Goal: Transaction & Acquisition: Obtain resource

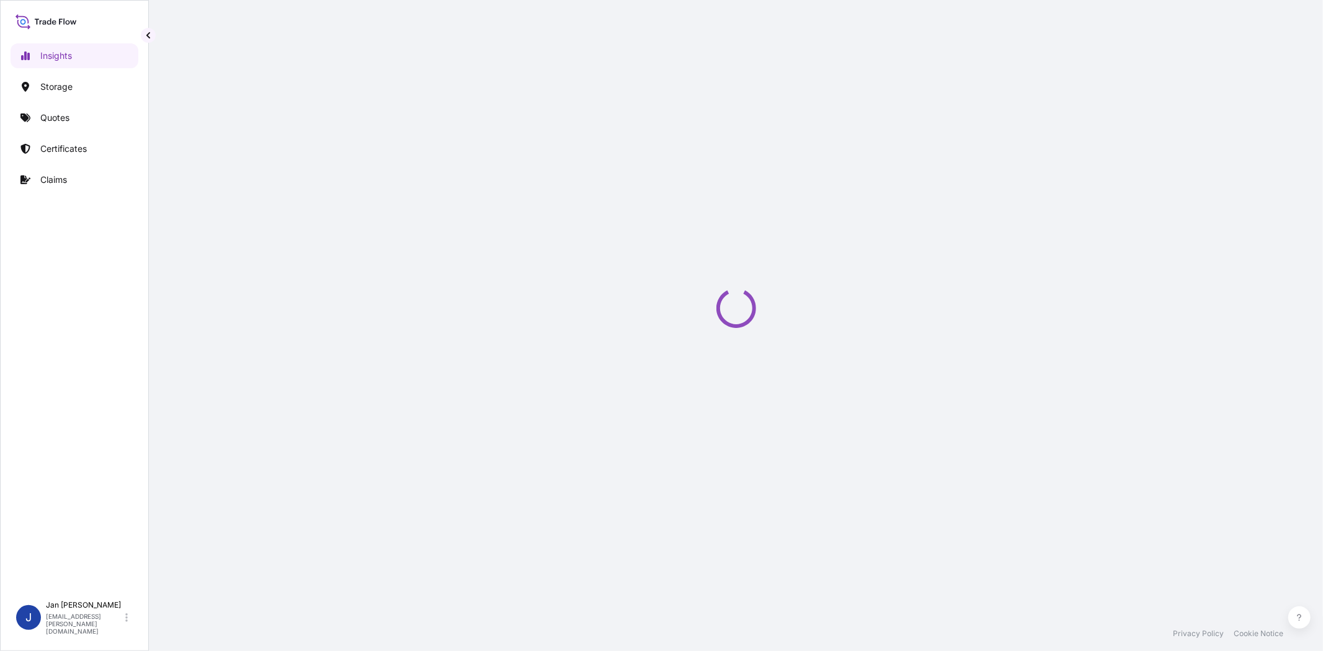
select select "2025"
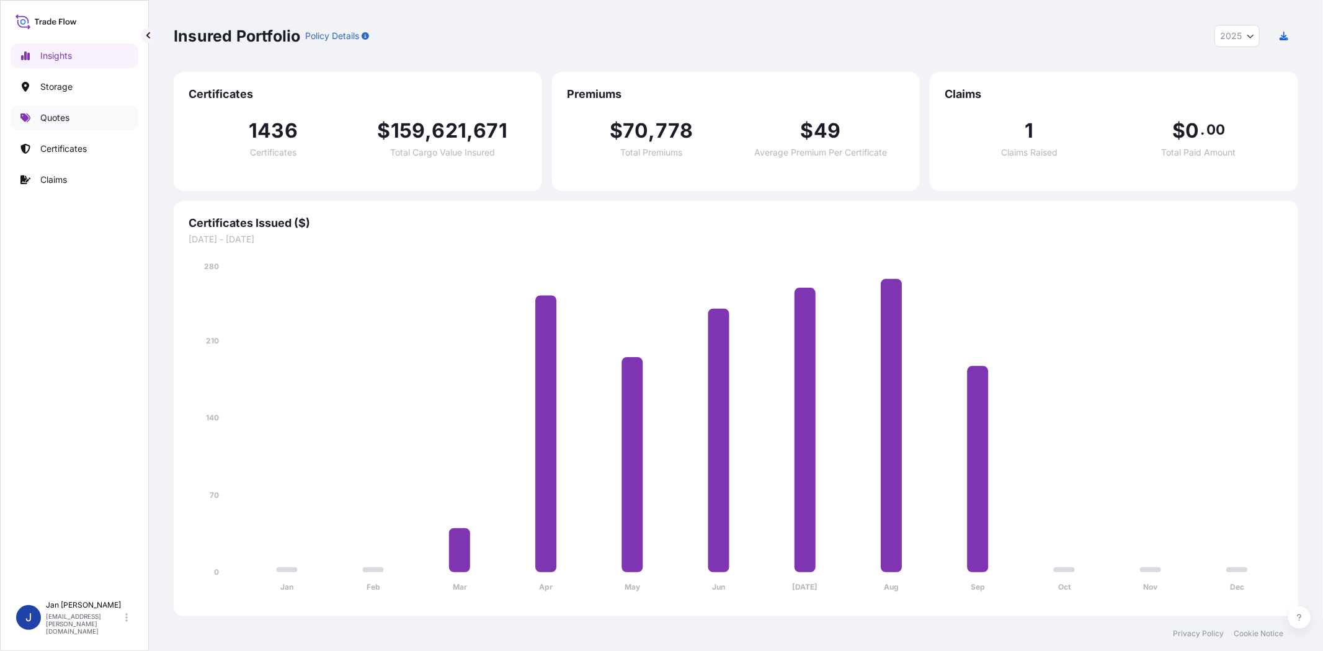
click at [100, 116] on link "Quotes" at bounding box center [75, 117] width 128 height 25
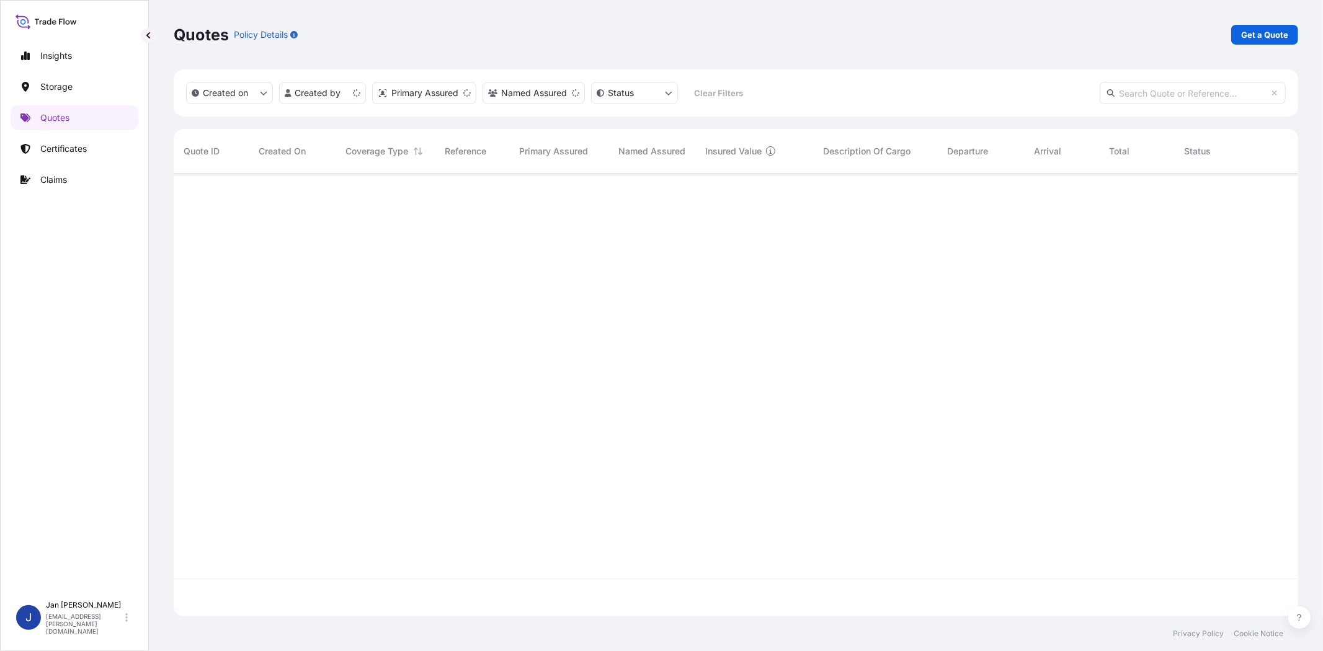
scroll to position [439, 1114]
click at [1281, 37] on p "Get a Quote" at bounding box center [1264, 35] width 47 height 12
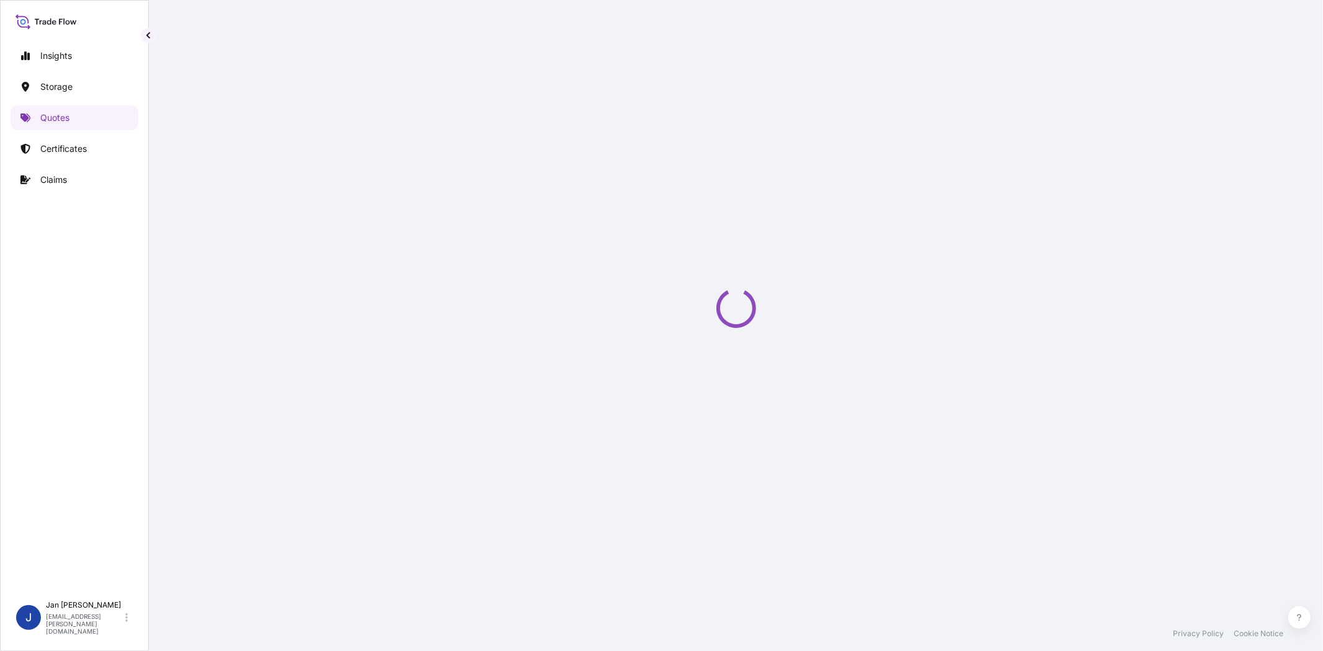
select select "Water"
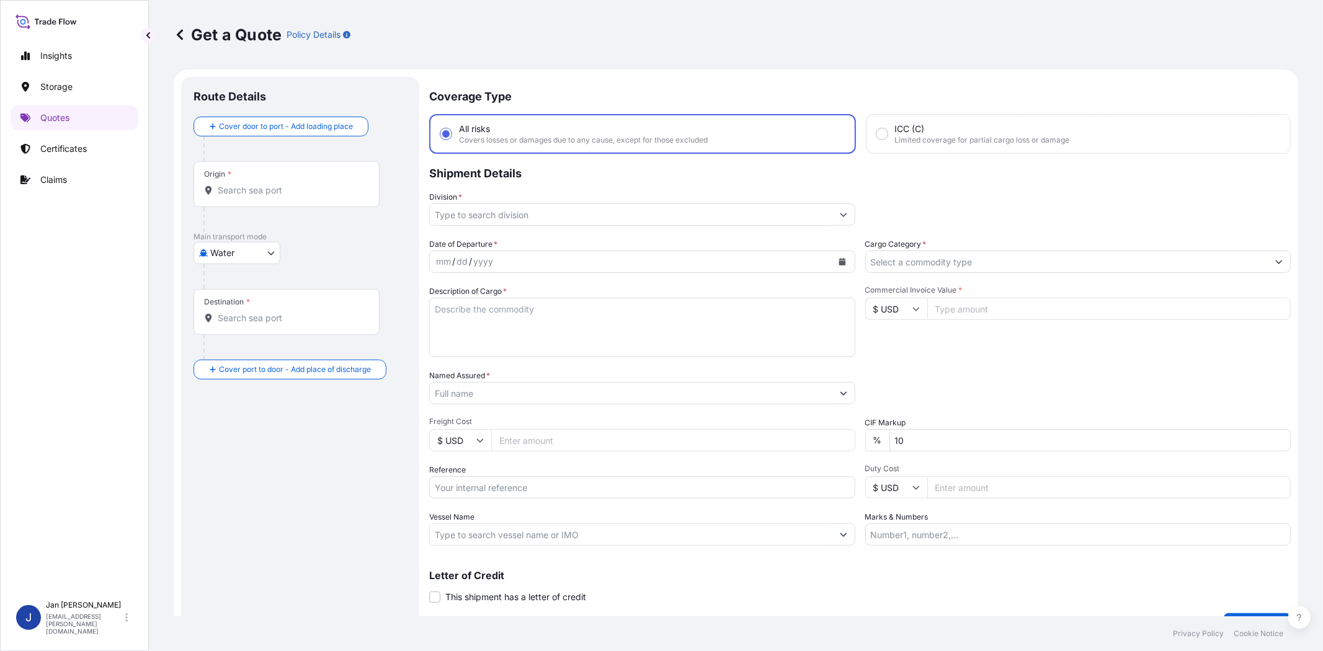
scroll to position [20, 0]
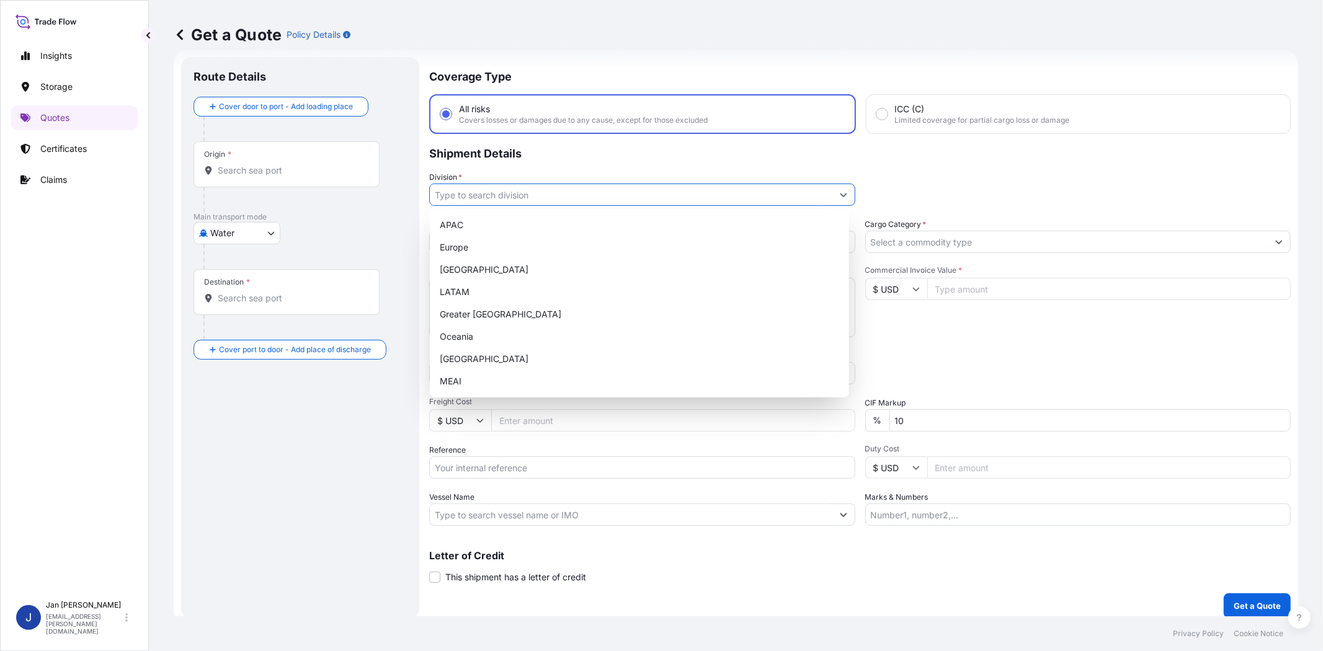
click at [836, 187] on button "Show suggestions" at bounding box center [843, 195] width 22 height 22
click at [612, 248] on div "Europe" at bounding box center [639, 247] width 409 height 22
type input "Europe"
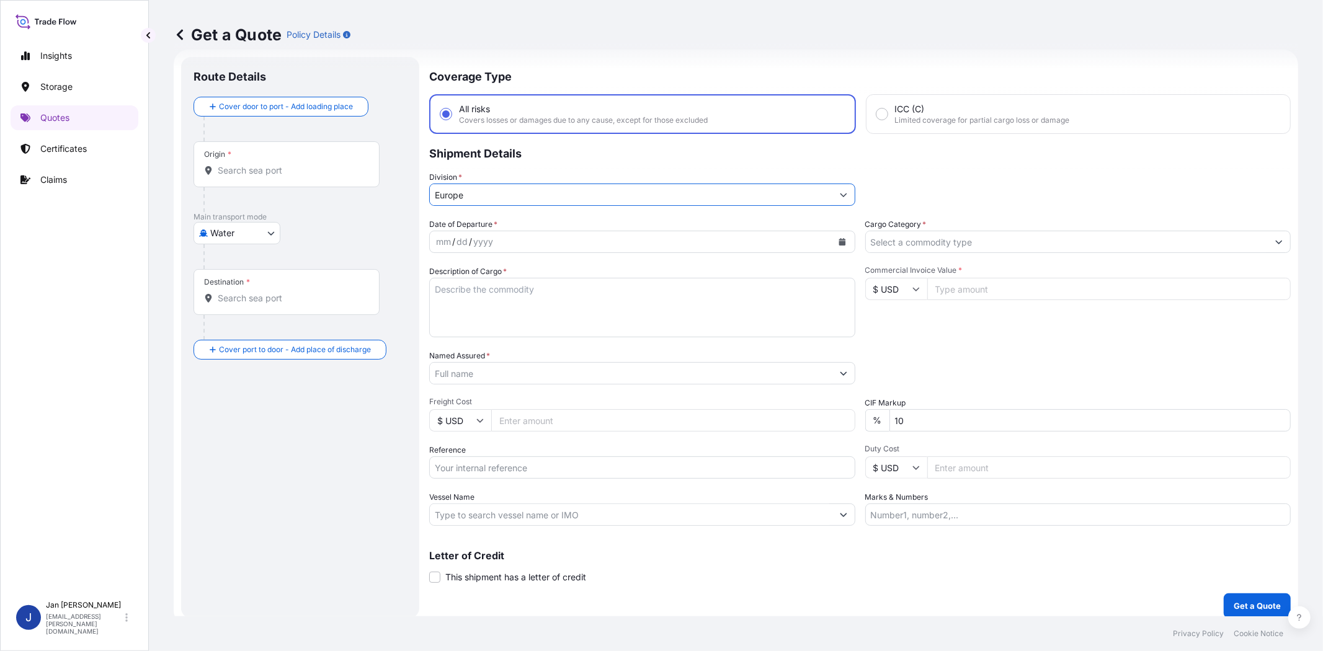
click at [910, 233] on input "Cargo Category *" at bounding box center [1067, 242] width 402 height 22
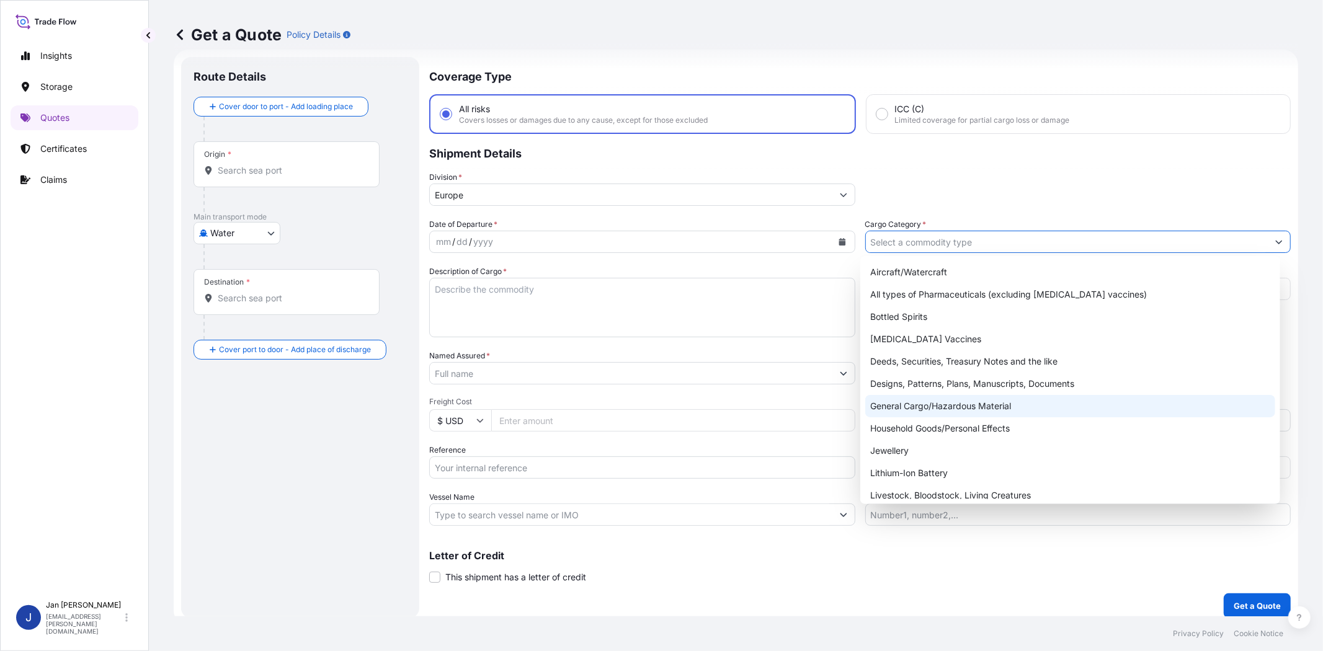
click at [936, 411] on div "General Cargo/Hazardous Material" at bounding box center [1069, 406] width 409 height 22
type input "General Cargo/Hazardous Material"
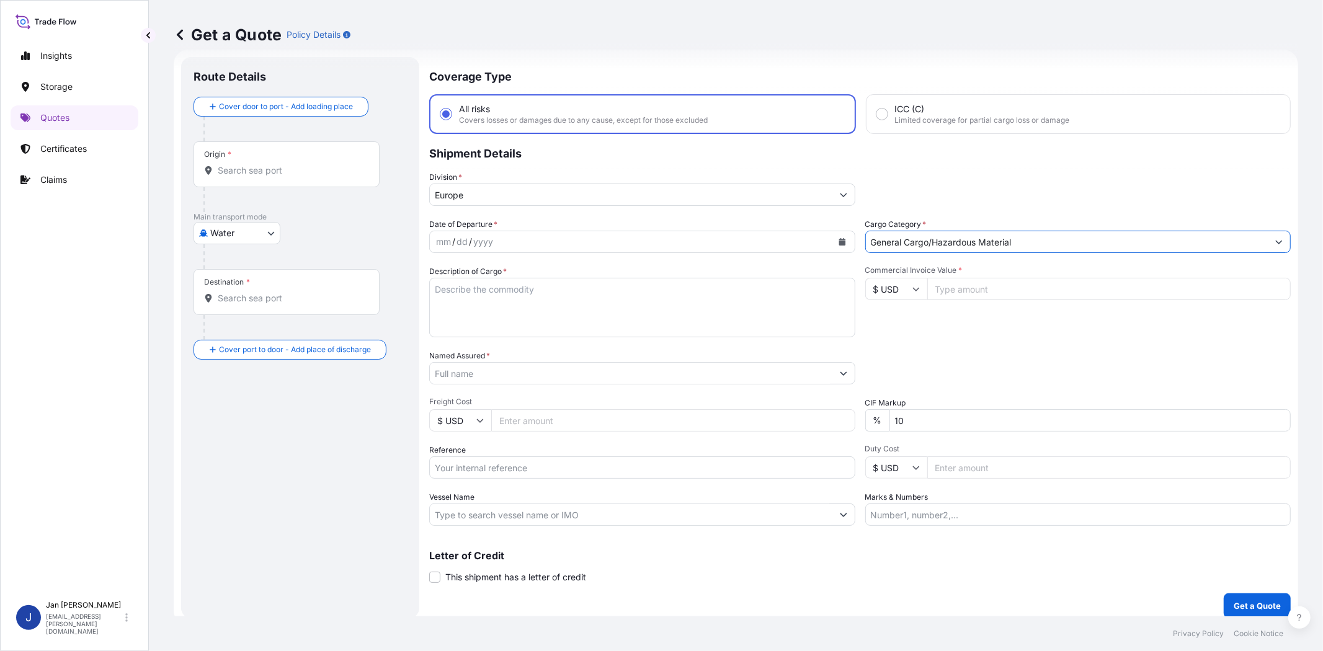
click at [960, 184] on div "Division * [GEOGRAPHIC_DATA]" at bounding box center [859, 188] width 861 height 35
click at [522, 244] on div "mm / dd / yyyy" at bounding box center [631, 242] width 402 height 22
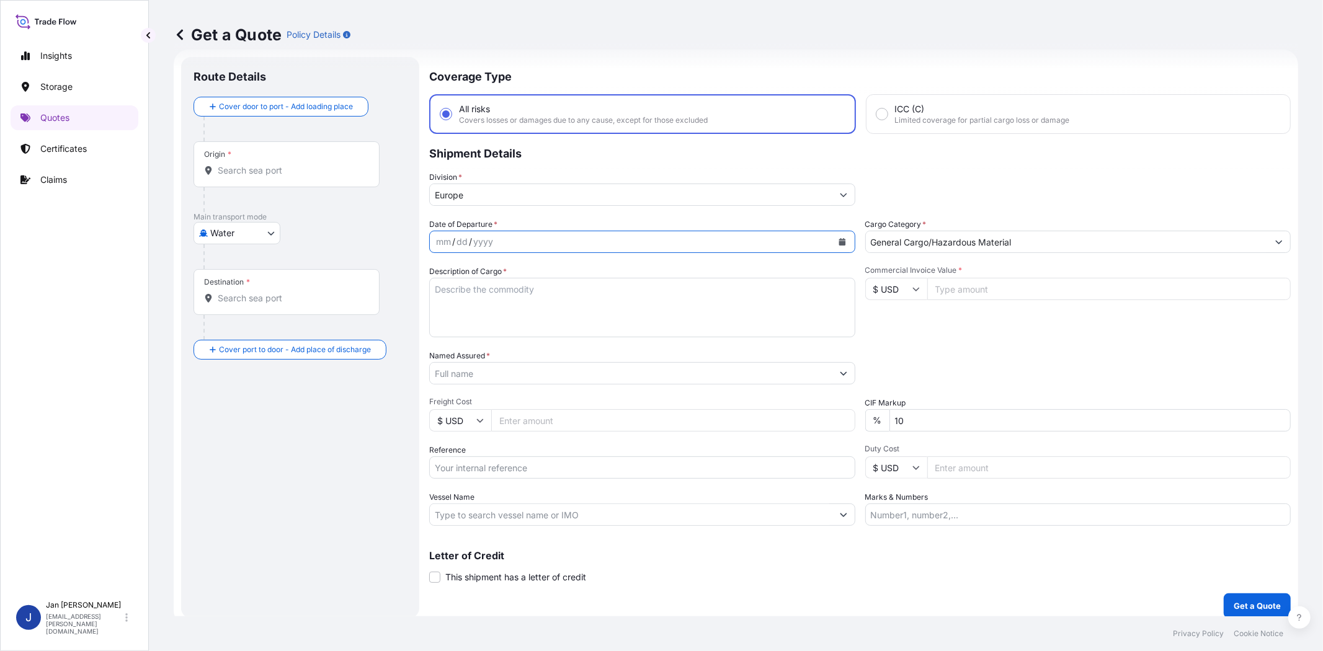
click at [842, 240] on button "Calendar" at bounding box center [842, 242] width 20 height 20
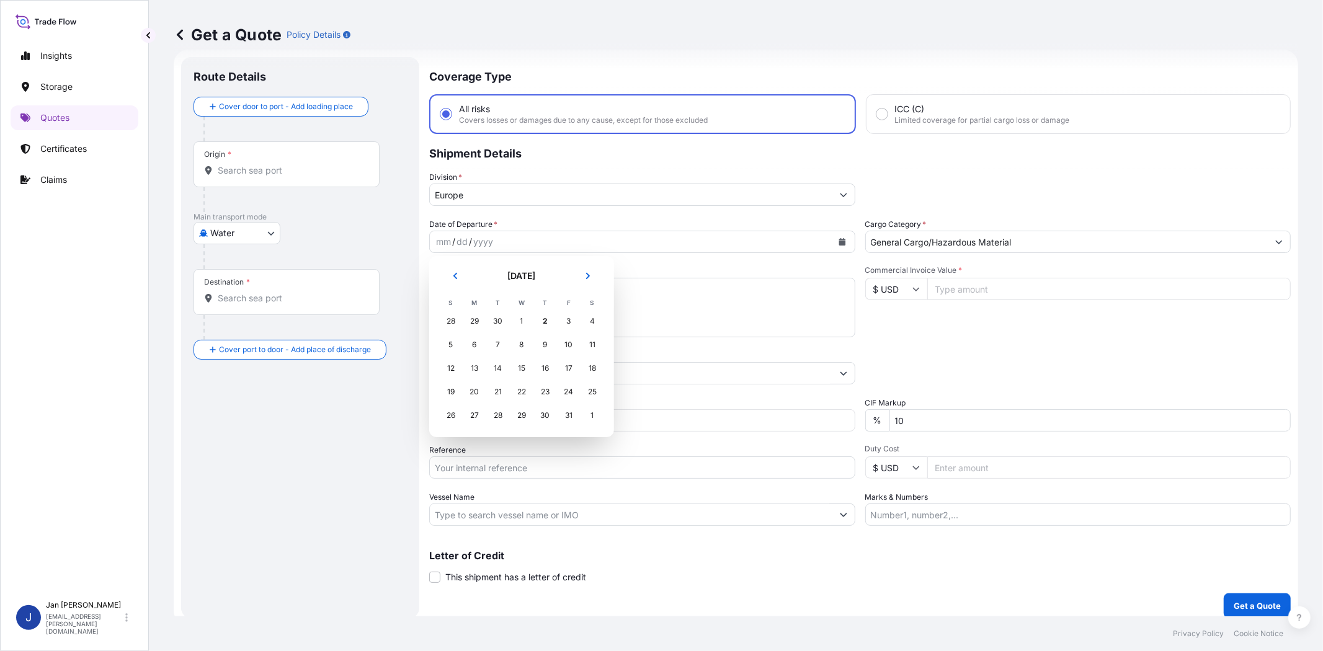
click at [476, 321] on div "29" at bounding box center [474, 321] width 22 height 22
click at [469, 321] on div "29" at bounding box center [474, 321] width 22 height 22
click at [455, 278] on icon "Previous" at bounding box center [454, 275] width 7 height 7
click at [474, 419] on div "29" at bounding box center [474, 415] width 22 height 22
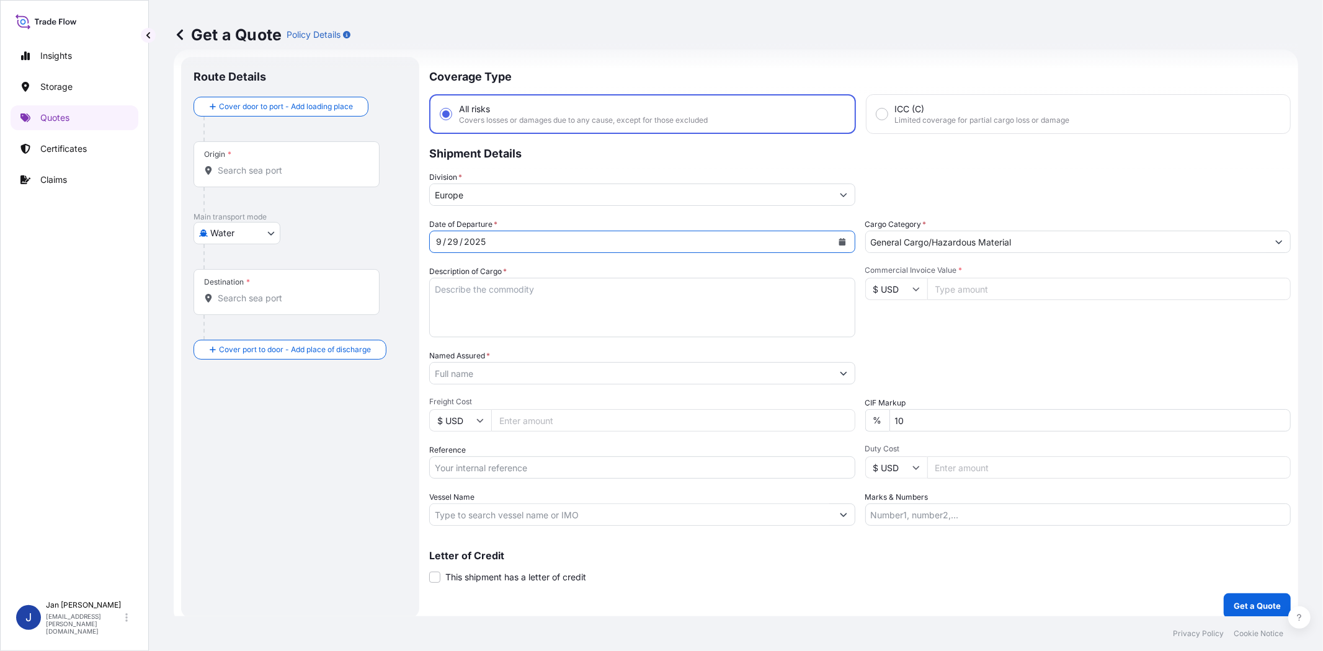
click at [902, 190] on div "Division * [GEOGRAPHIC_DATA]" at bounding box center [859, 188] width 861 height 35
click at [523, 368] on input "Named Assured *" at bounding box center [631, 373] width 402 height 22
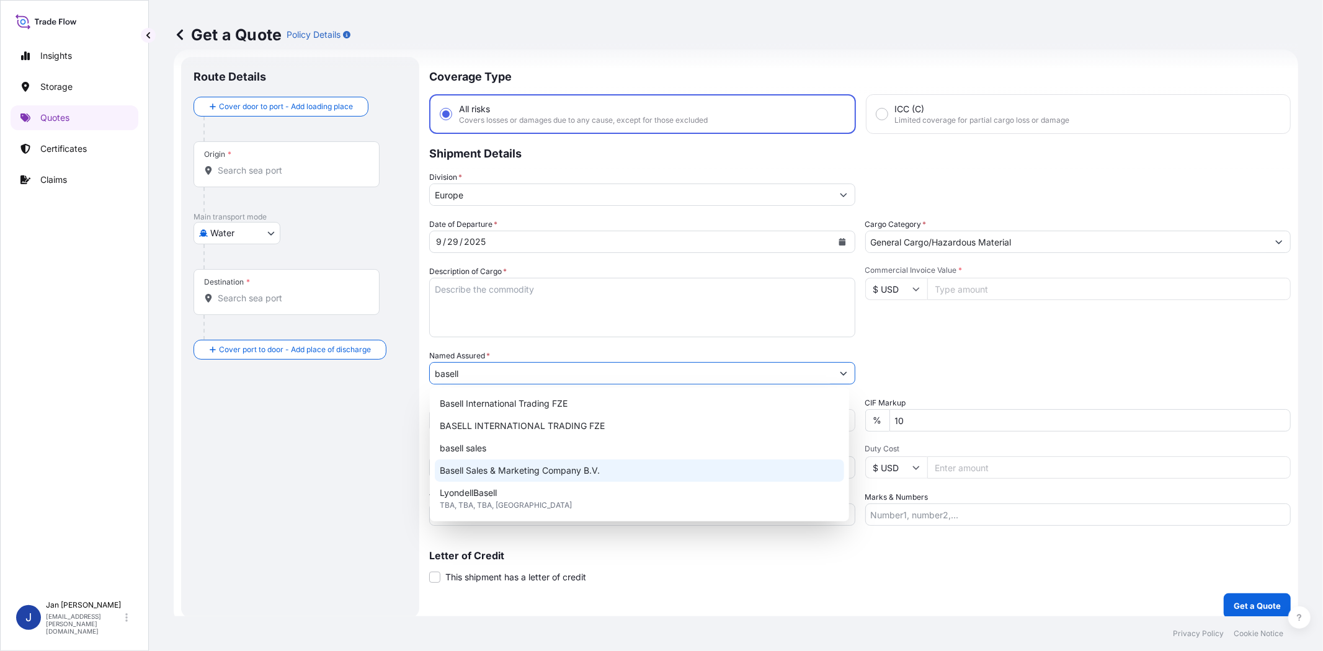
click at [528, 476] on span "Basell Sales & Marketing Company B.V." at bounding box center [520, 471] width 160 height 12
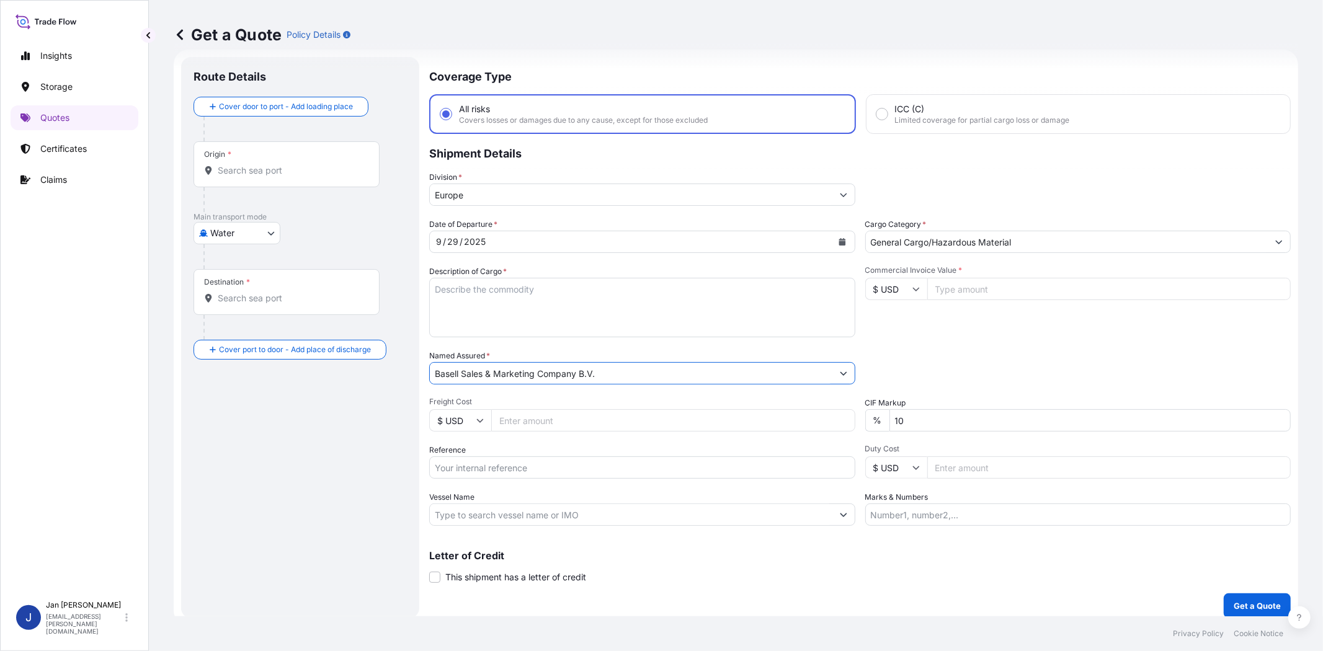
type input "Basell Sales & Marketing Company B.V."
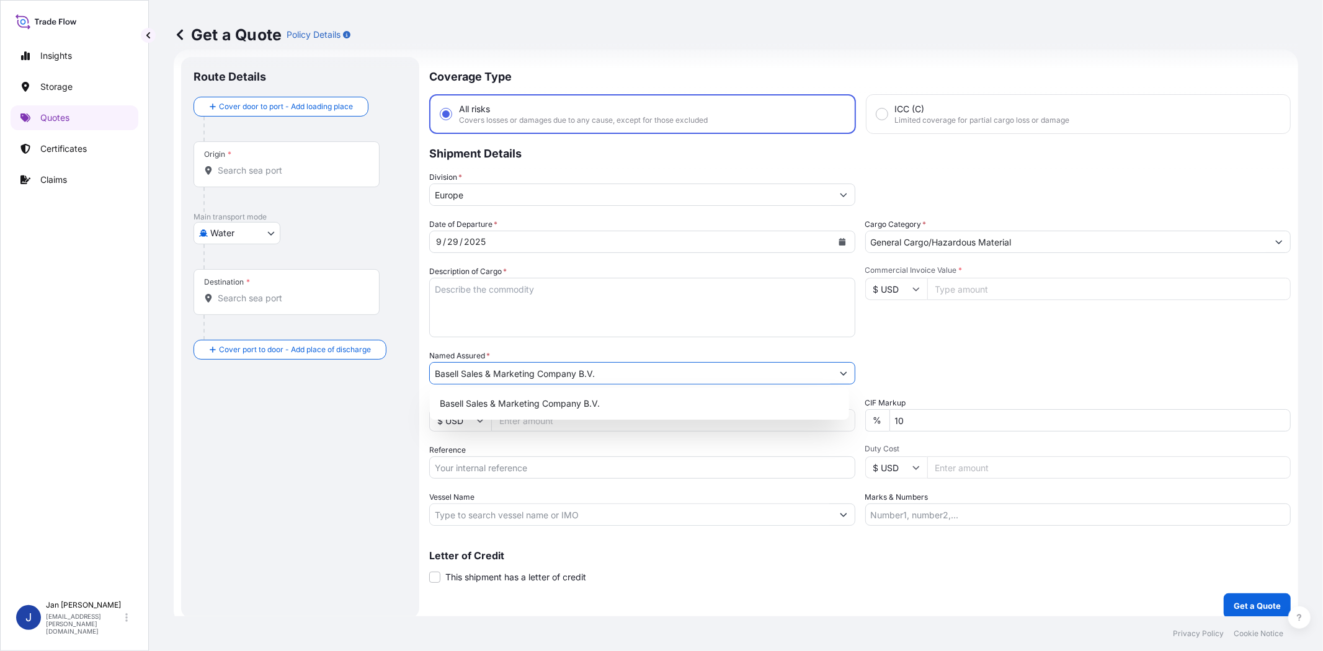
click at [922, 344] on div "Date of Departure * [DATE] Cargo Category * General Cargo/Hazardous Material De…" at bounding box center [859, 372] width 861 height 308
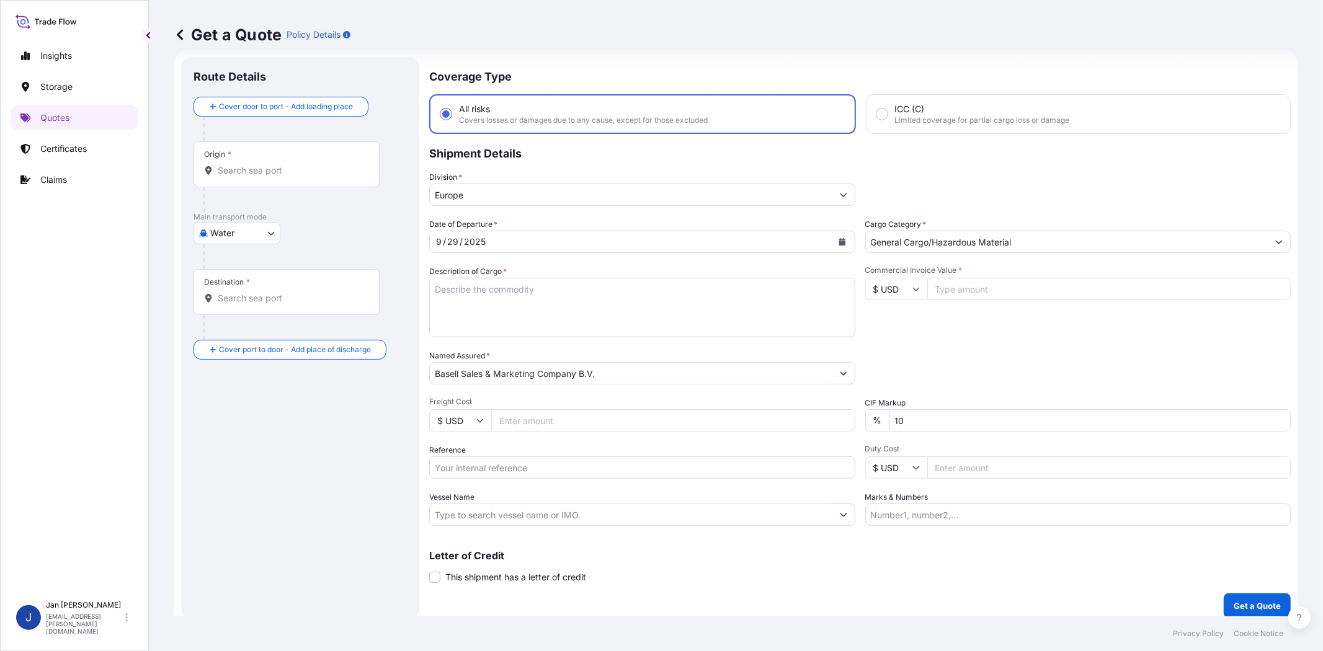
click at [927, 284] on input "Commercial Invoice Value *" at bounding box center [1109, 289] width 364 height 22
type input "52120.04"
click at [892, 287] on input "$ USD" at bounding box center [896, 289] width 62 height 22
click at [890, 321] on div "€ EUR" at bounding box center [891, 322] width 52 height 24
type input "€ EUR"
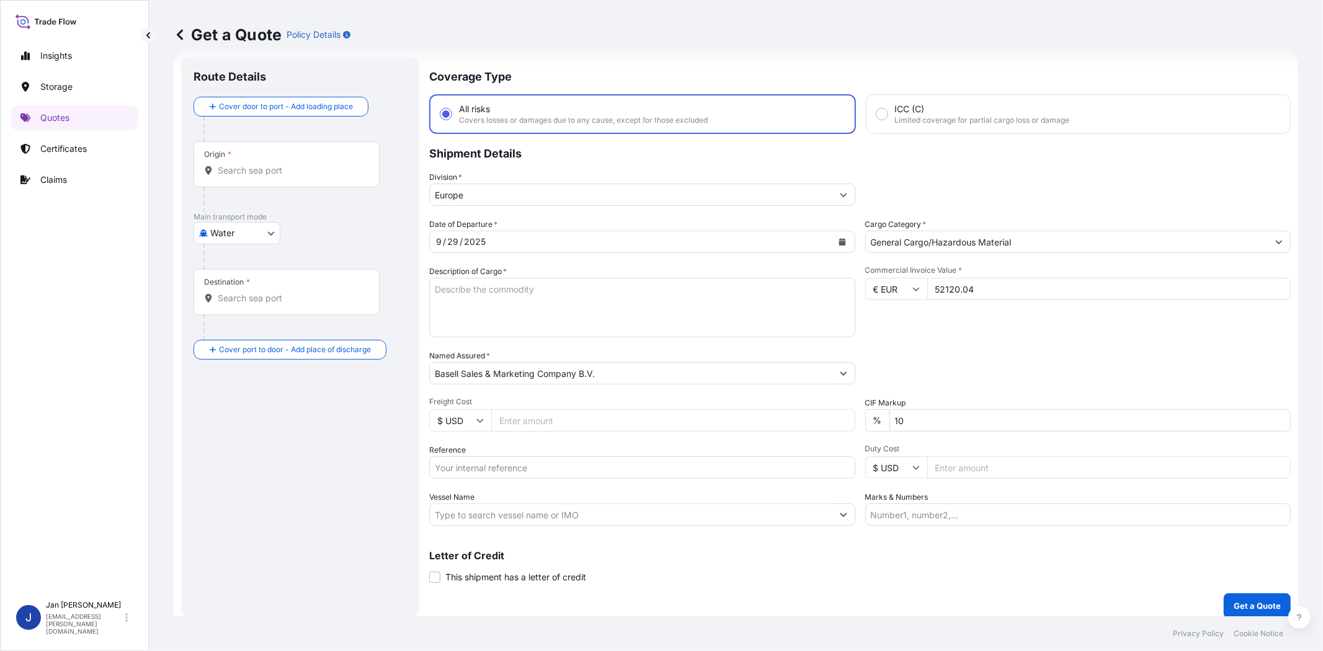
click at [931, 344] on div "Date of Departure * [DATE] Cargo Category * General Cargo/Hazardous Material De…" at bounding box center [859, 372] width 861 height 308
click at [532, 505] on input "Vessel Name" at bounding box center [631, 515] width 402 height 22
paste input "ENFORCER"
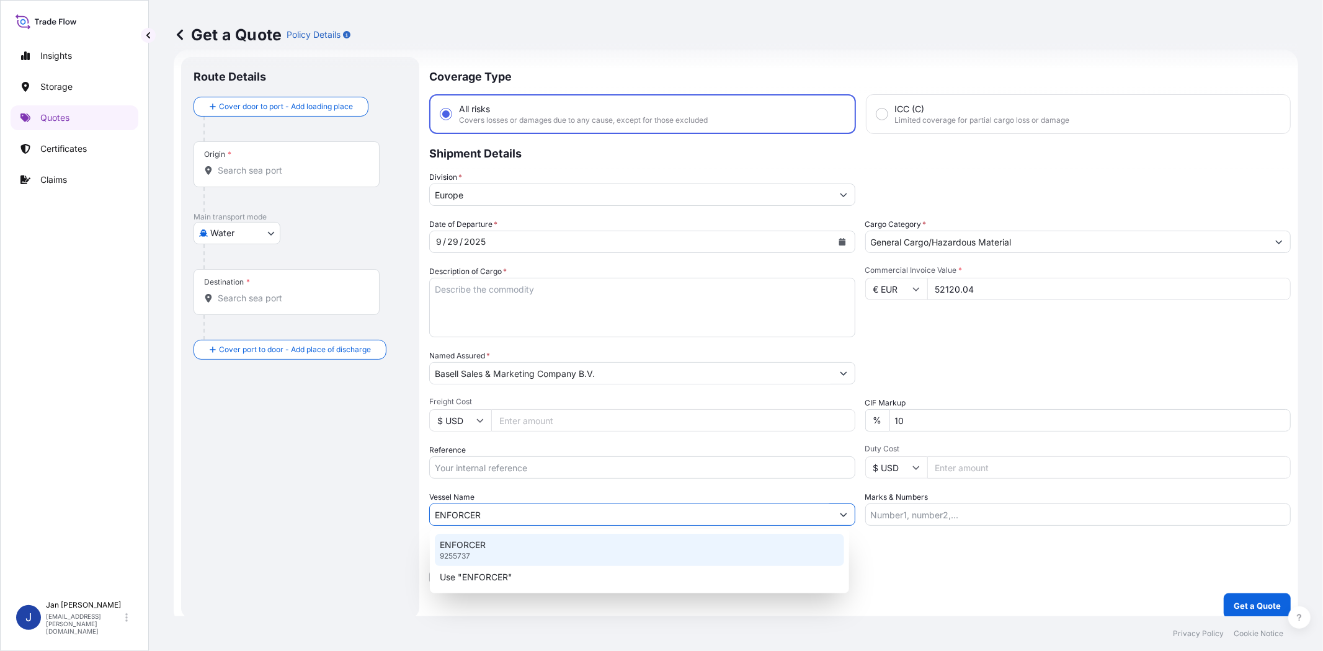
click at [516, 545] on div "ENFORCER 9255737" at bounding box center [639, 550] width 409 height 32
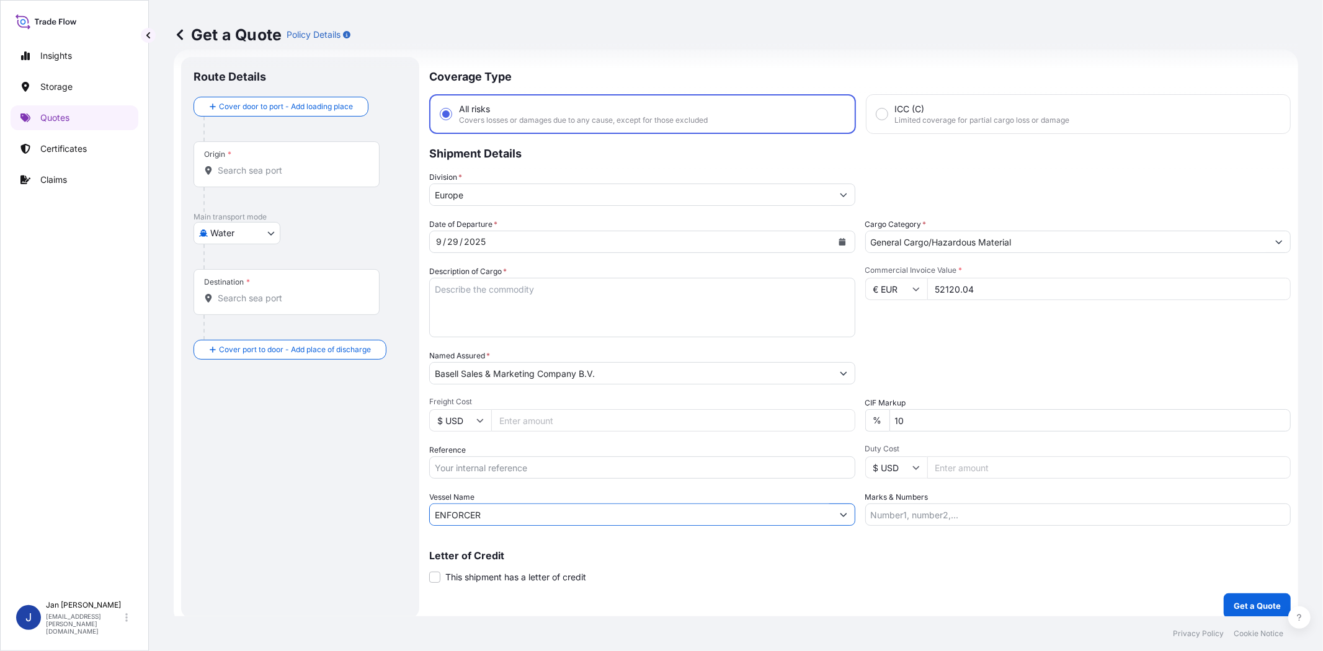
type input "ENFORCER"
click at [930, 381] on div "Packing Category Type to search a container mode Please select a primary mode o…" at bounding box center [1078, 367] width 426 height 35
click at [269, 165] on input "Origin *" at bounding box center [291, 170] width 146 height 12
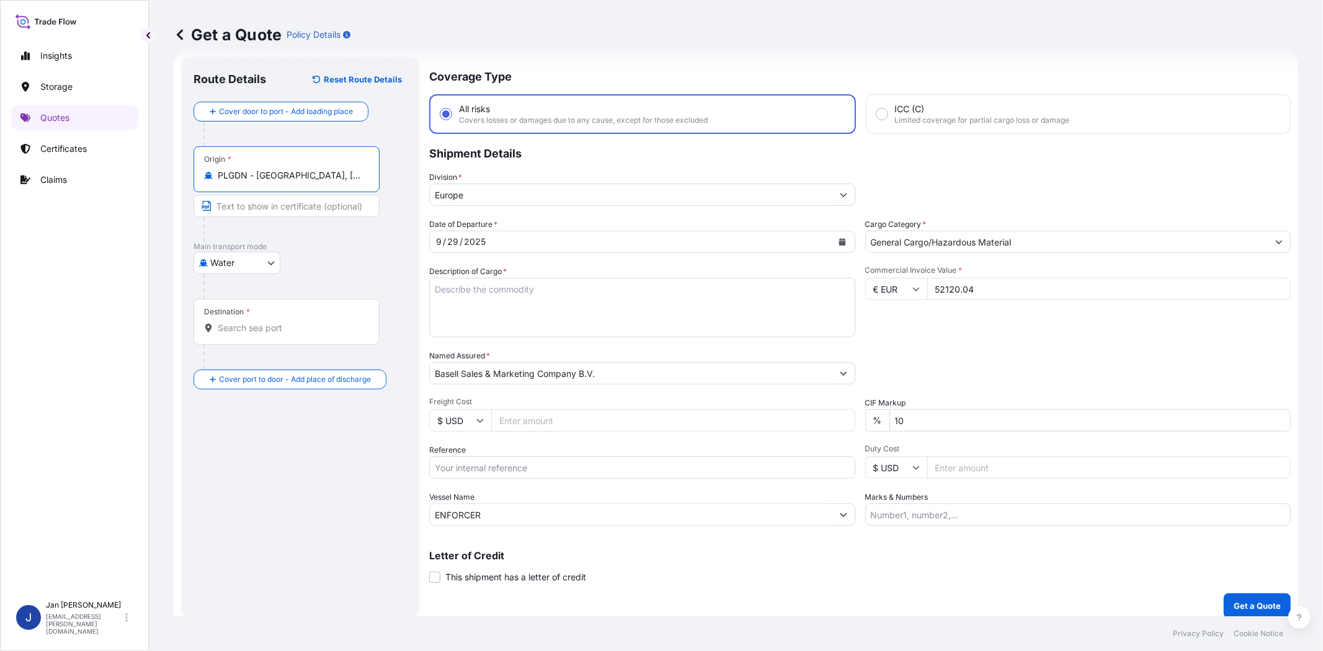
type input "PLGDN - [GEOGRAPHIC_DATA], [GEOGRAPHIC_DATA]"
click at [283, 319] on div "Destination *" at bounding box center [286, 322] width 186 height 46
click at [283, 322] on input "Destination *" at bounding box center [291, 328] width 146 height 12
type input "TRIST - [GEOGRAPHIC_DATA], [GEOGRAPHIC_DATA]"
click at [316, 274] on div at bounding box center [304, 286] width 203 height 25
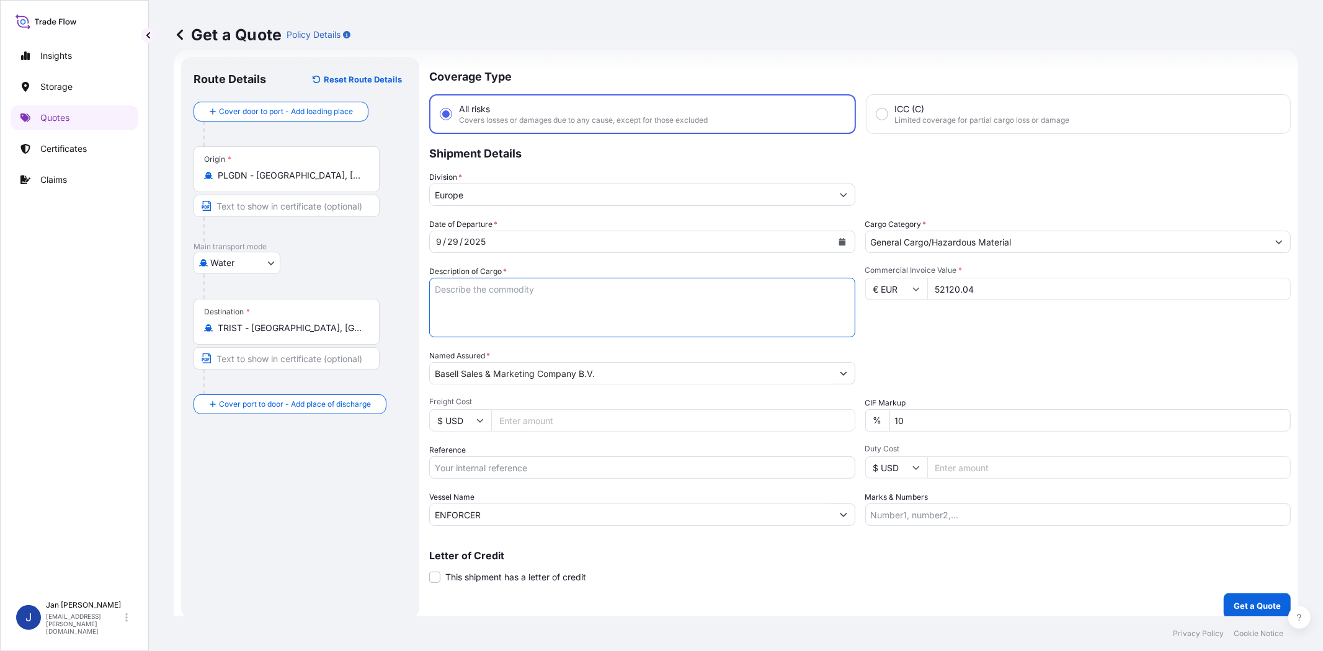
click at [463, 295] on textarea "Description of Cargo *" at bounding box center [642, 308] width 426 height 60
paste textarea "BAGS LOADED ONTO 54 PALLETS LOADED INTO 3 40' HIGH CUBE CONTAINER MOPLEN HP525J"
click at [433, 290] on textarea "BAGS LOADED ONTO 54 PALLETS LOADED INTO 3 40' HIGH CUBE CONTAINER MOPLEN HP525J" at bounding box center [642, 308] width 426 height 60
type textarea "2970 BAGS LOADED ONTO 54 PALLETS LOADED INTO 3 40' HIGH CUBE CONTAINER MOPLEN H…"
click at [905, 352] on div "Packing Category Type to search a container mode Please select a primary mode o…" at bounding box center [1078, 367] width 426 height 35
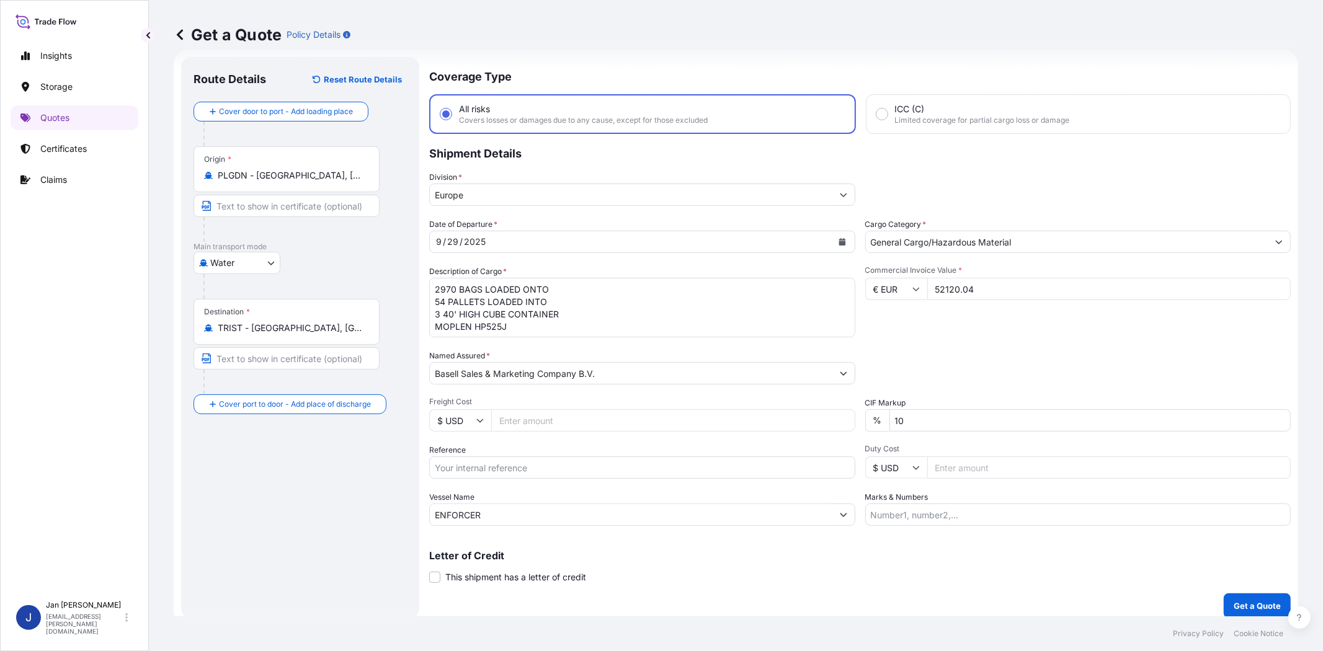
click at [889, 509] on input "Marks & Numbers" at bounding box center [1078, 515] width 426 height 22
paste input "[PERSON_NAME]/[GEOGRAPHIC_DATA]"
type input "[PERSON_NAME]/[GEOGRAPHIC_DATA]"
click at [933, 332] on div "Commercial Invoice Value * € EUR 52120.04" at bounding box center [1078, 301] width 426 height 72
click at [573, 469] on input "Reference" at bounding box center [642, 467] width 426 height 22
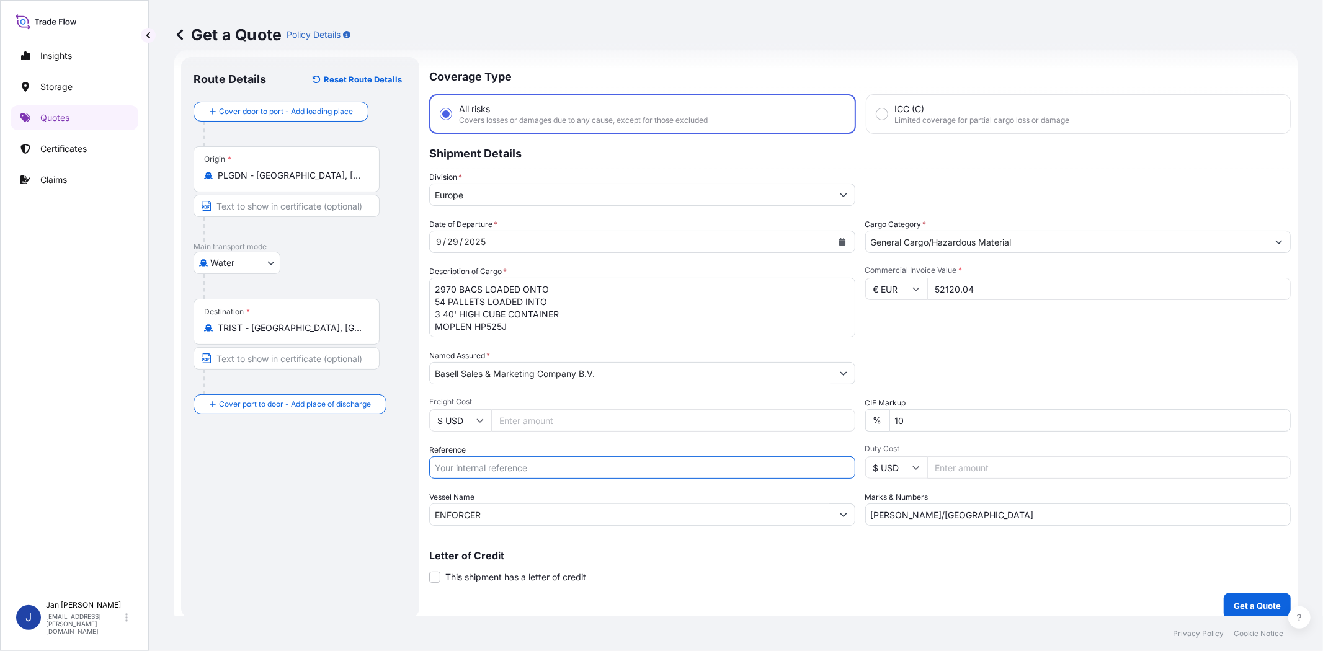
paste input "1187436937 // 5013225435 304262845"
type input "1187436937 // 5013225435 304262845"
click at [869, 370] on div "Packing Category Type to search a container mode Please select a primary mode o…" at bounding box center [1078, 367] width 426 height 35
click at [1263, 610] on p "Get a Quote" at bounding box center [1257, 606] width 47 height 12
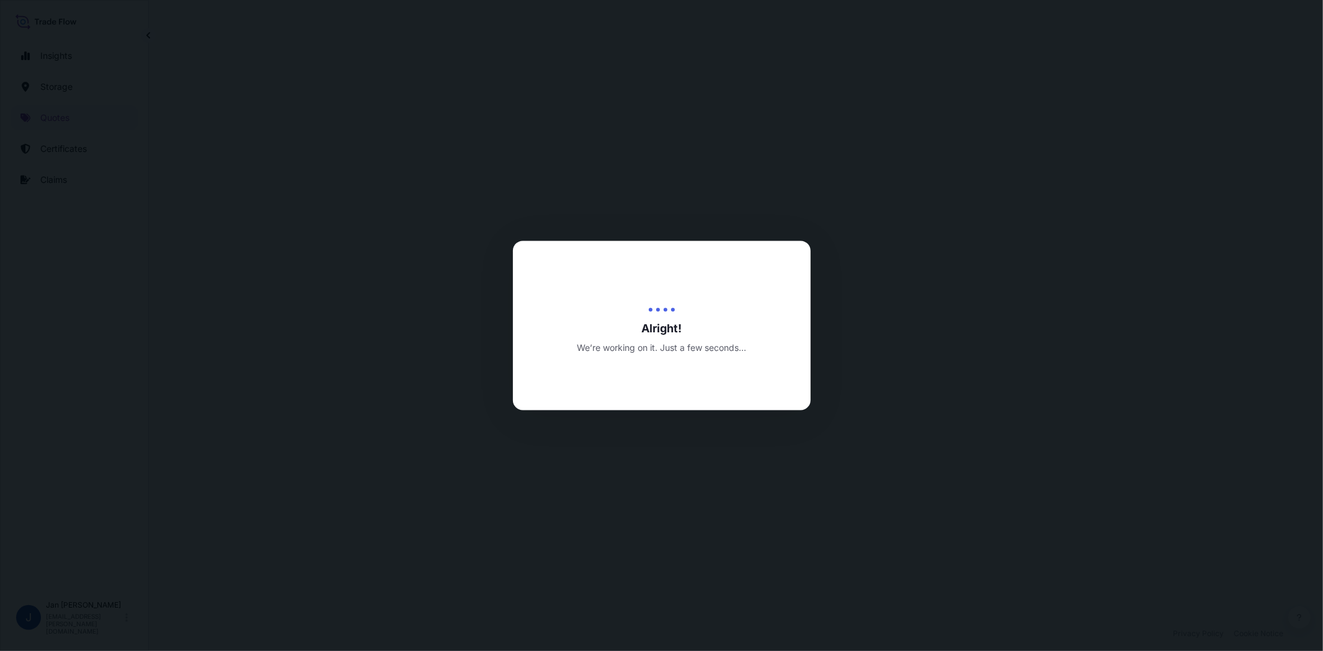
select select "Water"
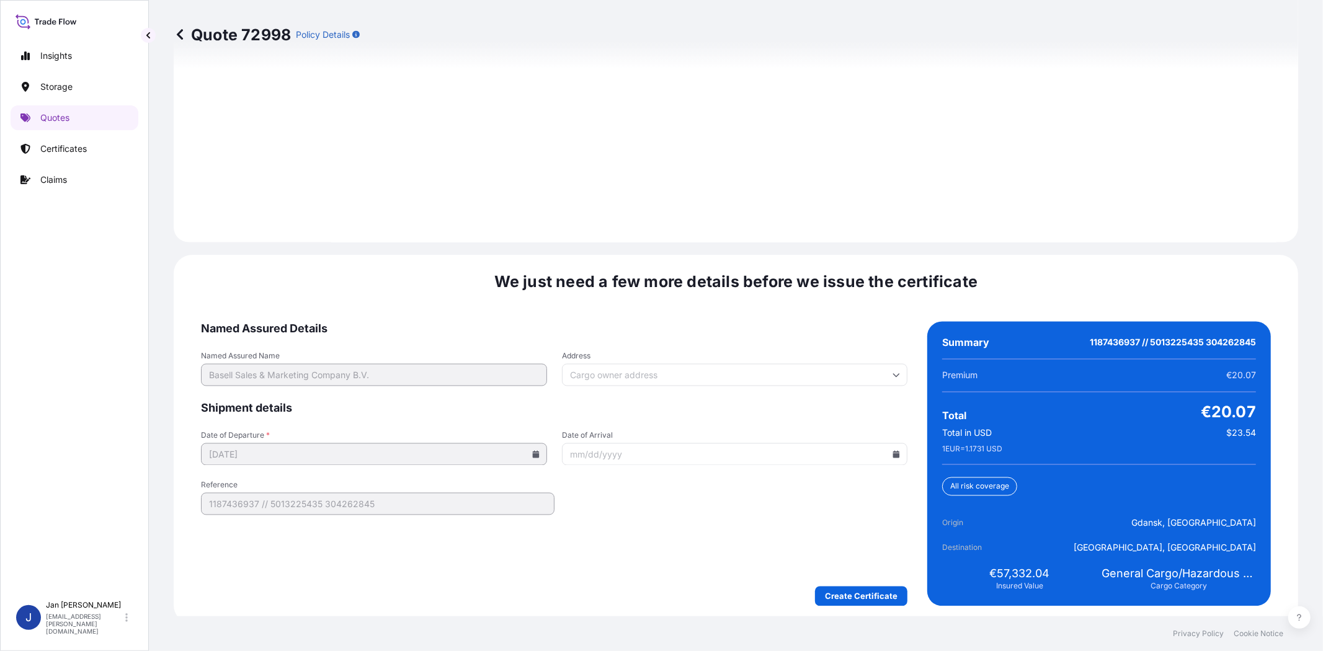
scroll to position [1712, 0]
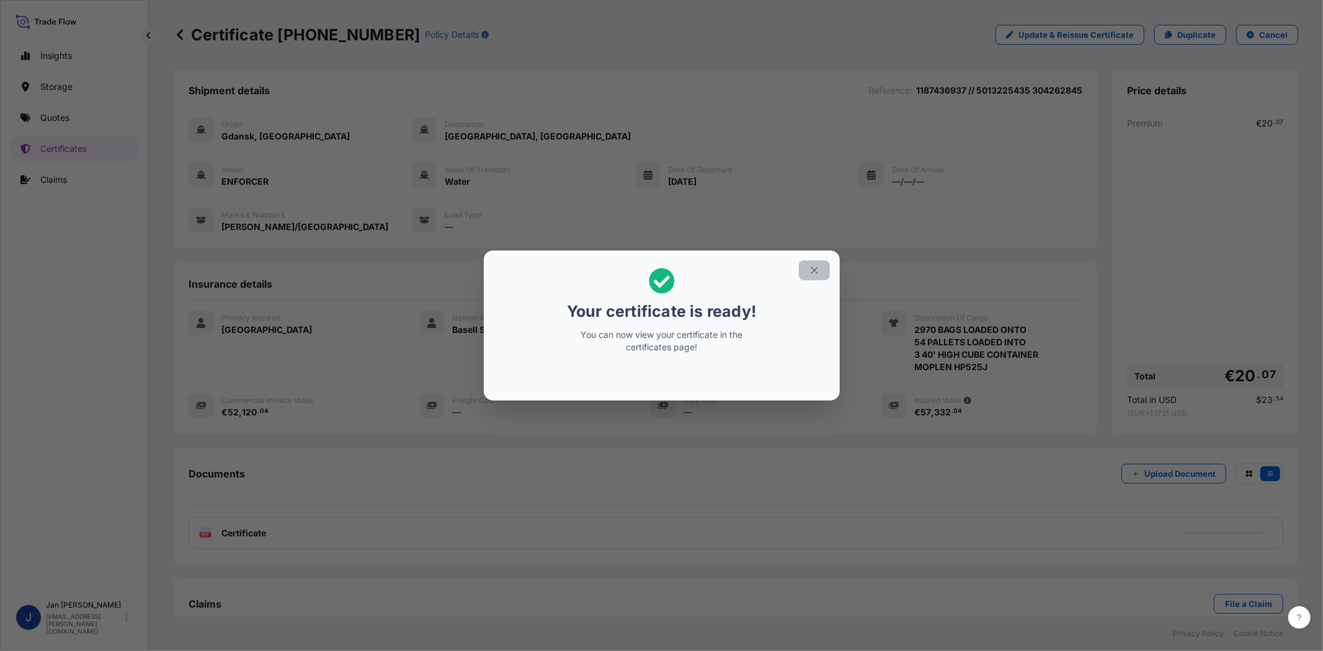
click at [819, 271] on icon "button" at bounding box center [814, 270] width 11 height 11
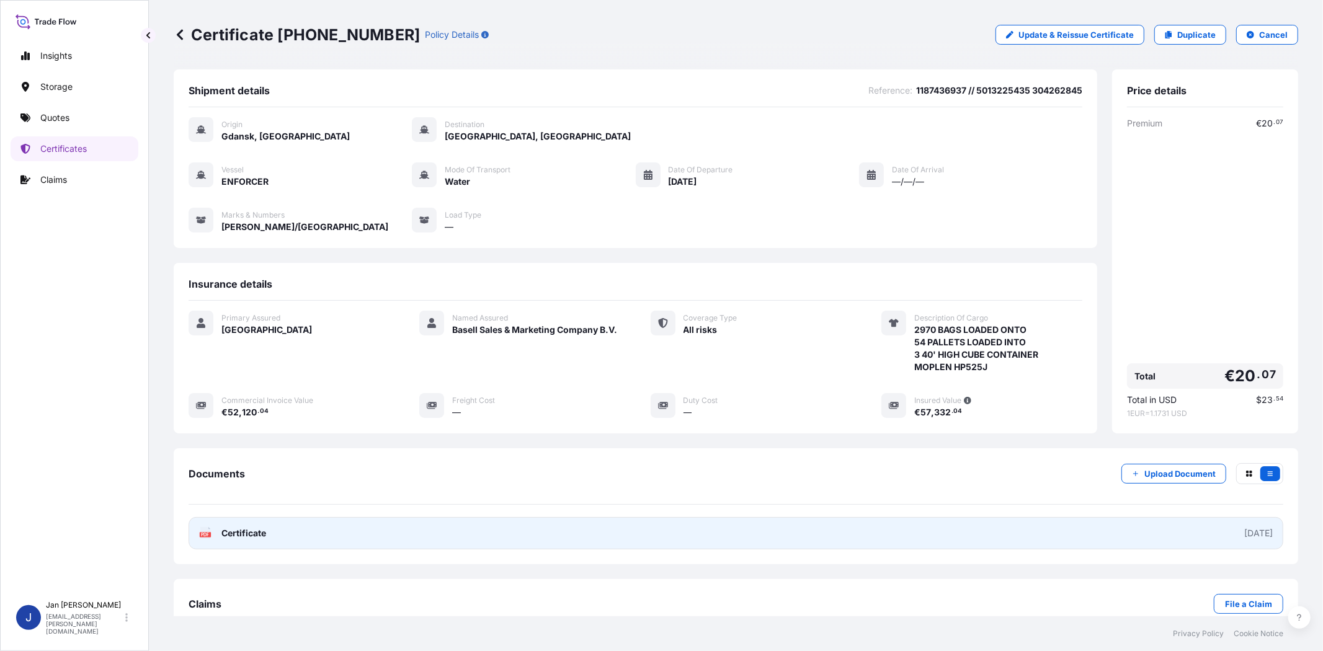
click at [205, 536] on text "PDF" at bounding box center [206, 535] width 8 height 4
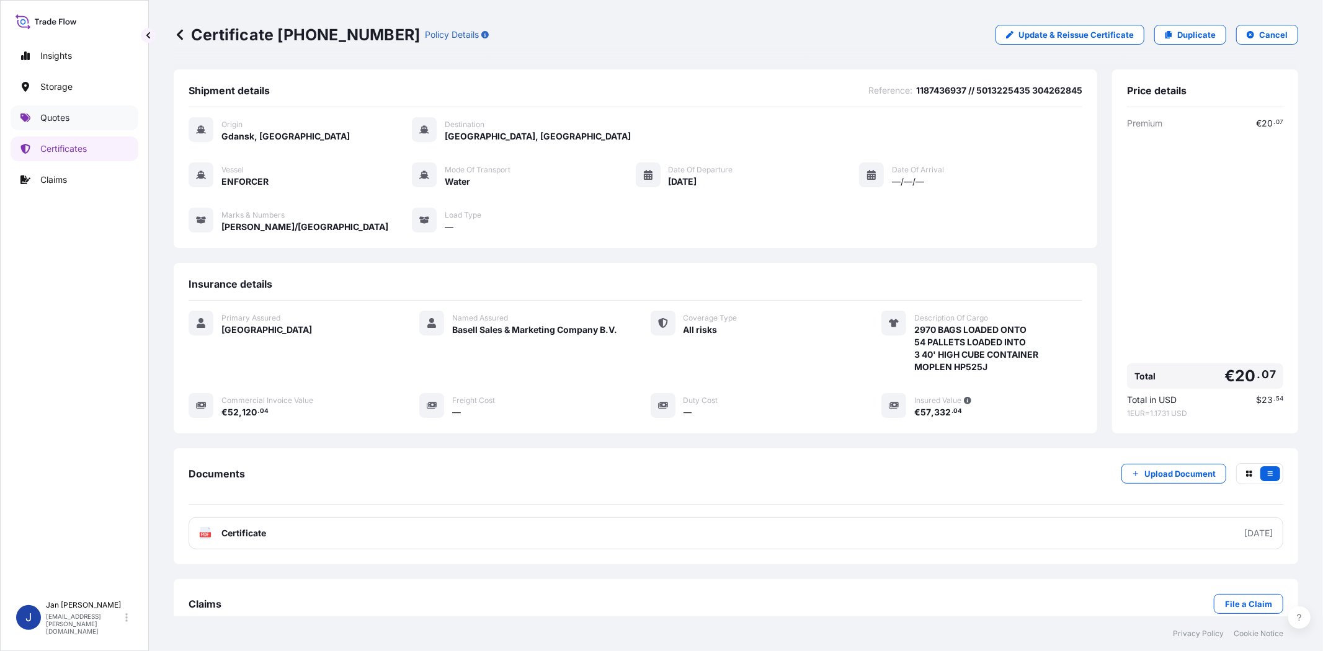
click at [40, 113] on p "Quotes" at bounding box center [54, 118] width 29 height 12
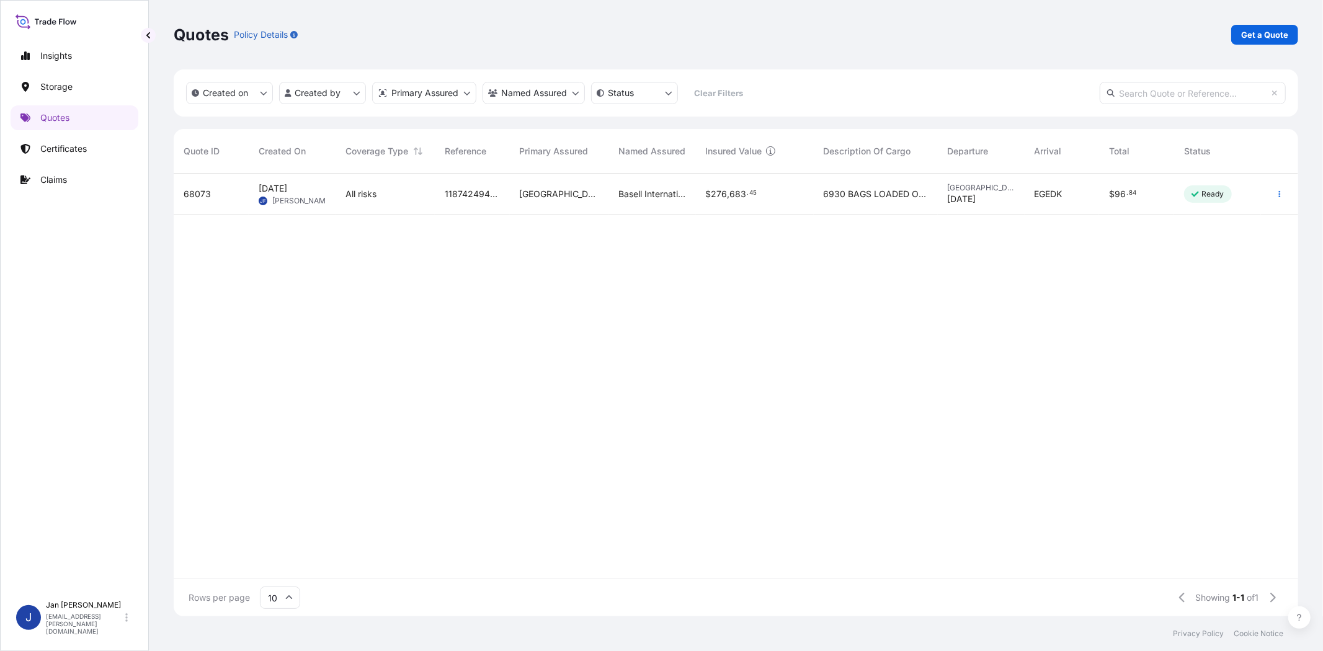
scroll to position [439, 1114]
